Goal: Navigation & Orientation: Find specific page/section

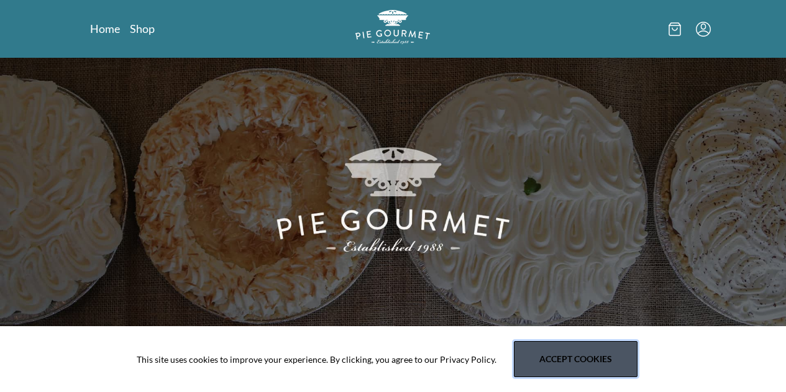
click at [568, 369] on button "Accept cookies" at bounding box center [576, 359] width 124 height 36
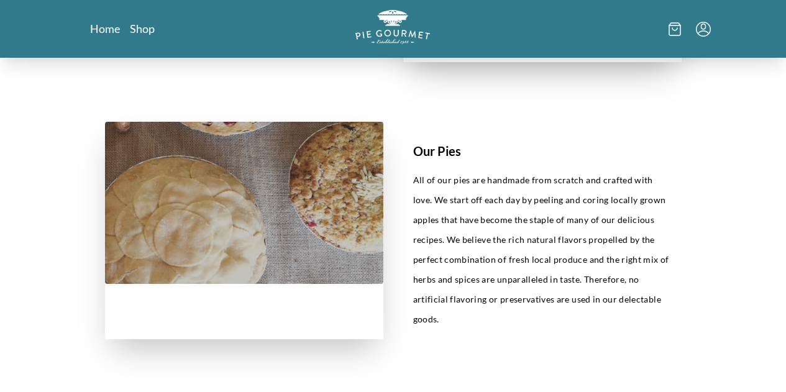
scroll to position [483, 0]
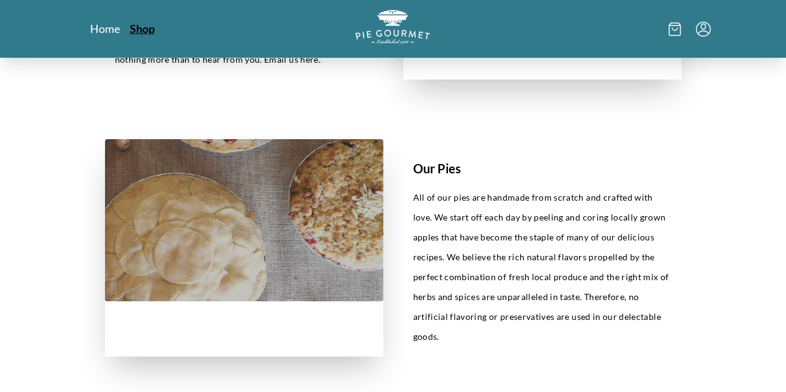
click at [130, 25] on link "Shop" at bounding box center [142, 28] width 25 height 15
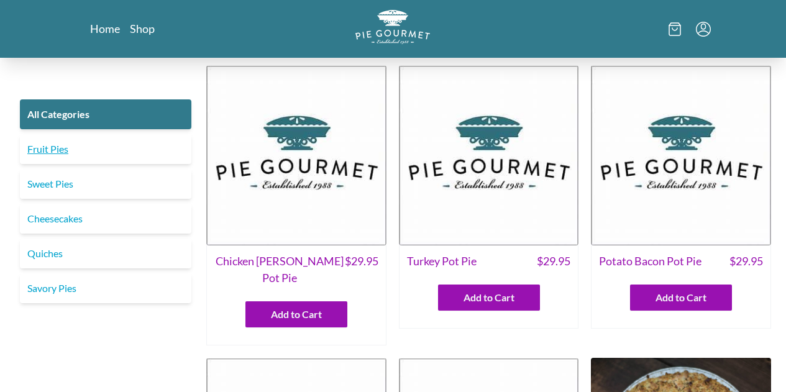
click at [48, 144] on link "Fruit Pies" at bounding box center [106, 149] width 172 height 30
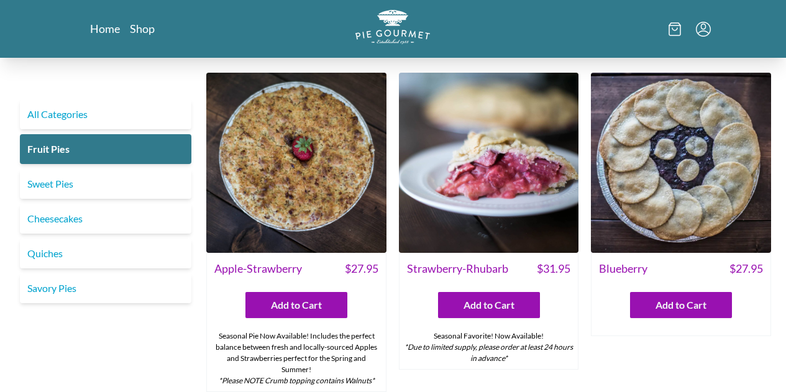
scroll to position [1437, 0]
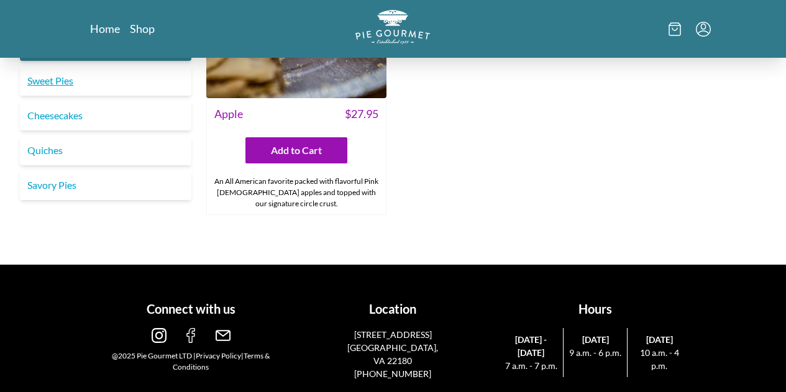
click at [48, 81] on link "Sweet Pies" at bounding box center [106, 81] width 172 height 30
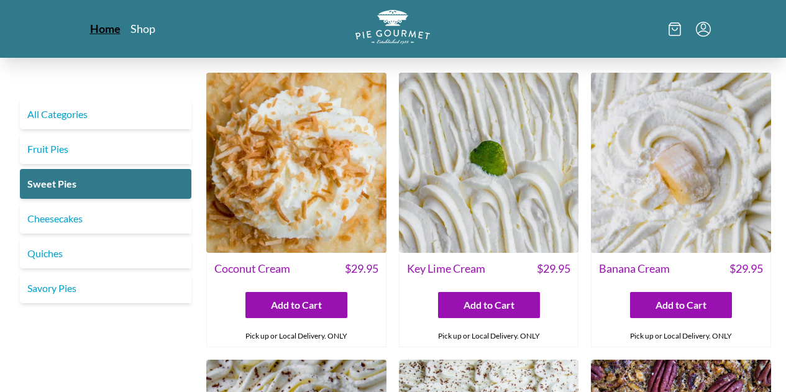
click at [90, 25] on link "Home" at bounding box center [105, 28] width 30 height 15
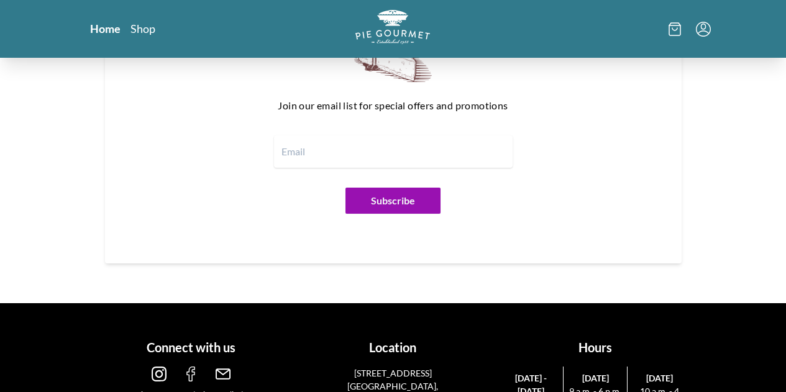
scroll to position [1548, 0]
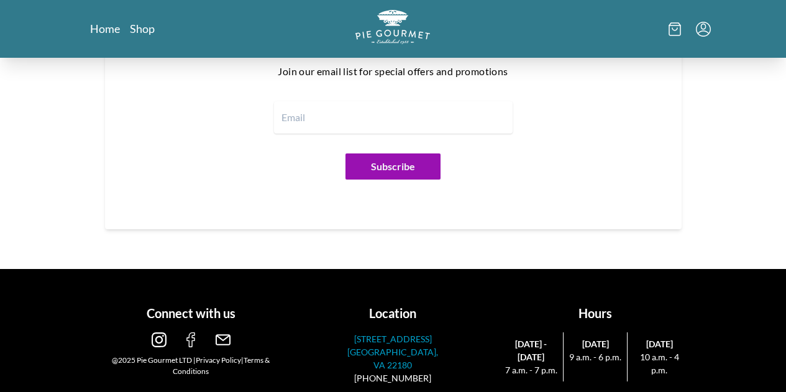
click at [399, 337] on p "[STREET_ADDRESS]" at bounding box center [393, 339] width 96 height 13
